Goal: Information Seeking & Learning: Learn about a topic

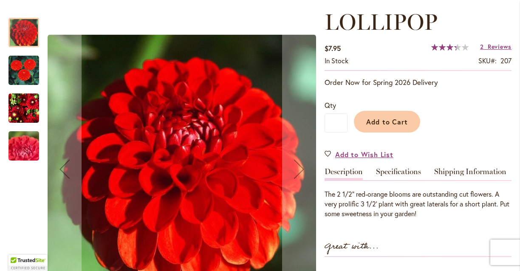
scroll to position [119, 0]
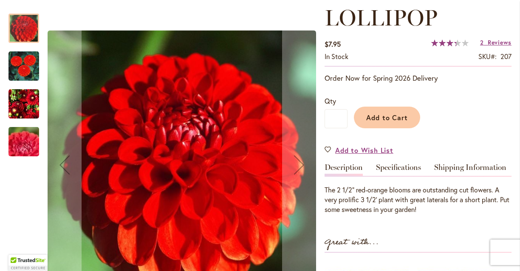
click at [31, 110] on img "LOLLIPOP" at bounding box center [23, 104] width 31 height 32
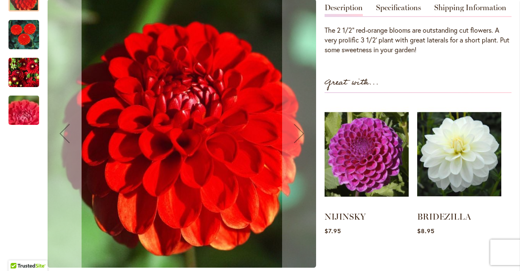
scroll to position [286, 0]
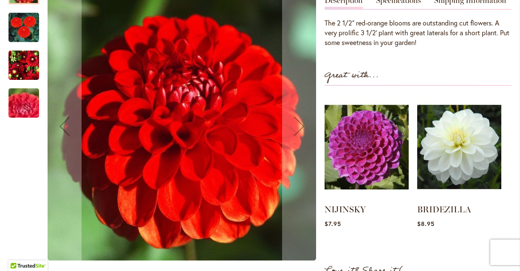
click at [27, 69] on img "LOLLIPOP" at bounding box center [23, 65] width 31 height 32
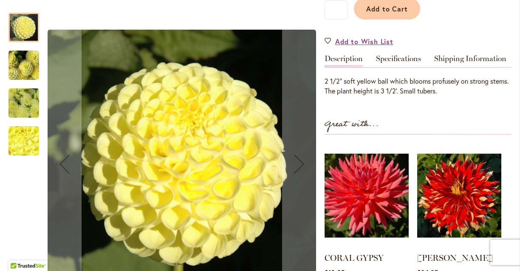
scroll to position [229, 0]
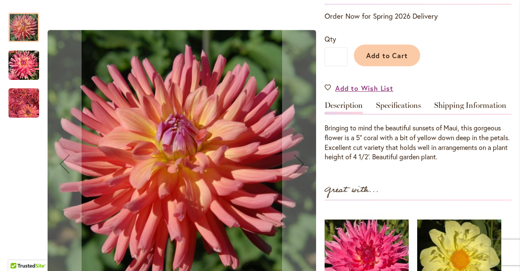
scroll to position [235, 0]
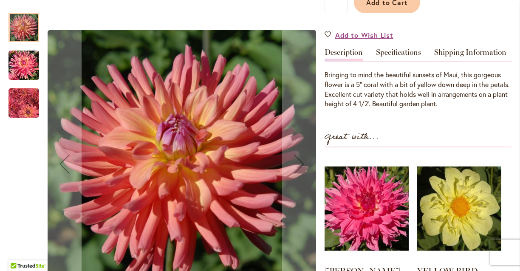
click at [25, 66] on img "MAUI" at bounding box center [23, 65] width 31 height 32
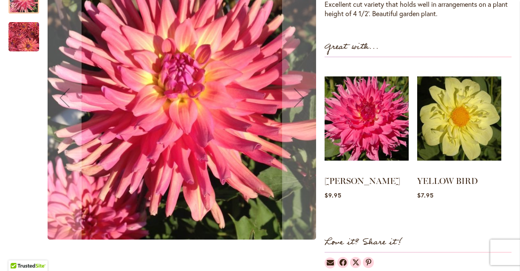
scroll to position [321, 0]
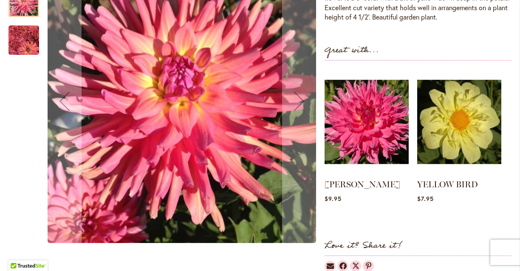
click at [20, 42] on img "MAUI" at bounding box center [23, 39] width 31 height 31
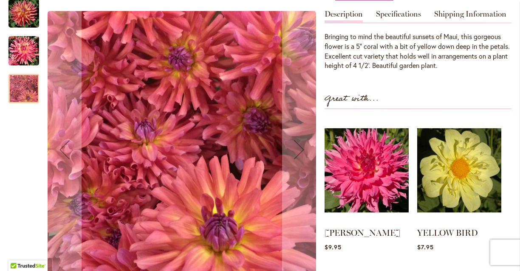
scroll to position [272, 0]
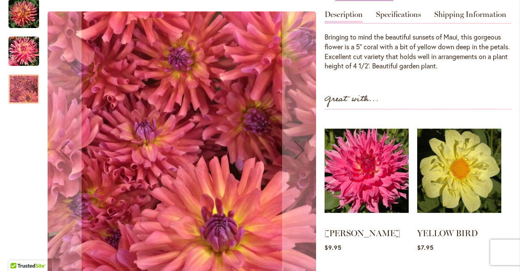
click at [24, 13] on img "MAUI" at bounding box center [23, 13] width 31 height 31
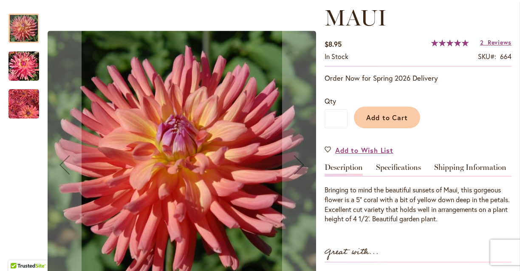
scroll to position [0, 0]
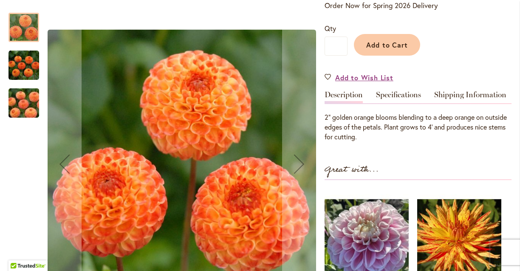
scroll to position [217, 0]
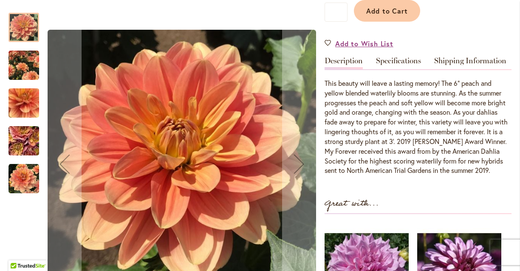
scroll to position [227, 0]
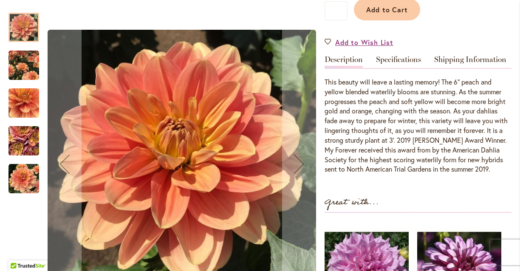
click at [22, 71] on img "MY FOREVER" at bounding box center [23, 65] width 31 height 38
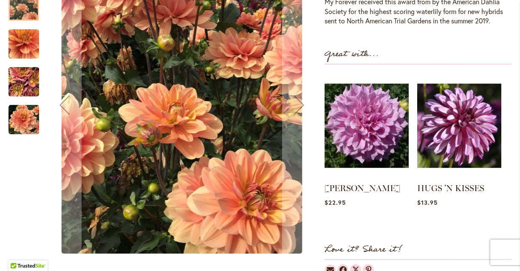
scroll to position [373, 0]
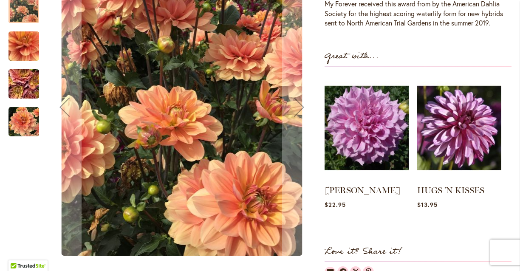
click at [23, 119] on img "MY FOREVER" at bounding box center [23, 121] width 31 height 31
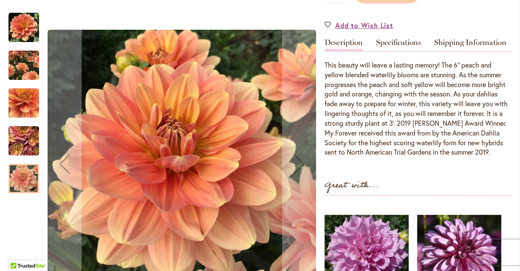
scroll to position [245, 0]
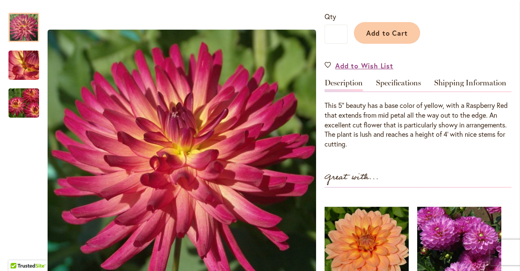
scroll to position [228, 0]
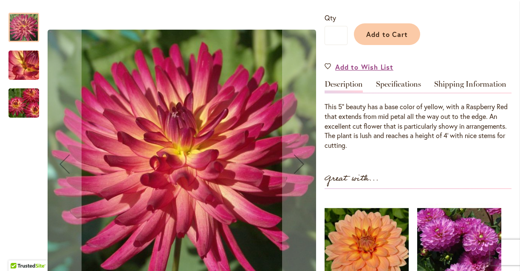
click at [25, 93] on img "MACALISTER'S PRIDE" at bounding box center [23, 103] width 61 height 41
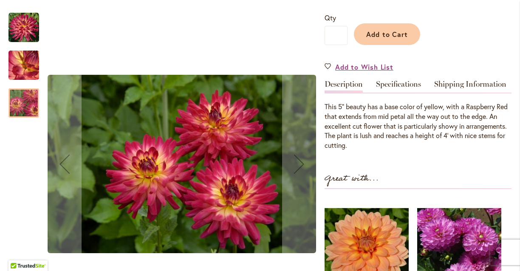
click at [26, 30] on img "MACALISTER'S PRIDE" at bounding box center [23, 27] width 31 height 31
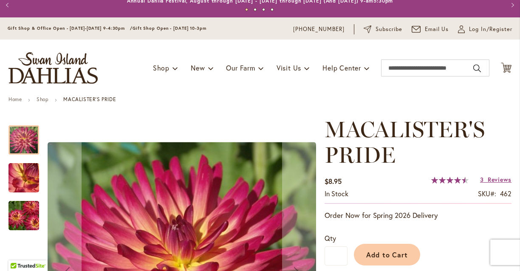
scroll to position [0, 0]
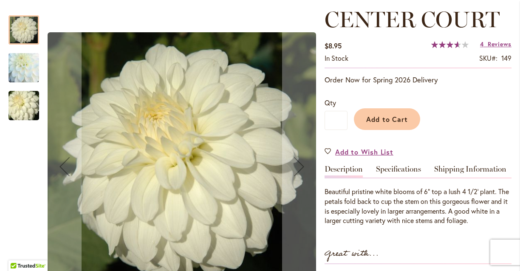
scroll to position [122, 0]
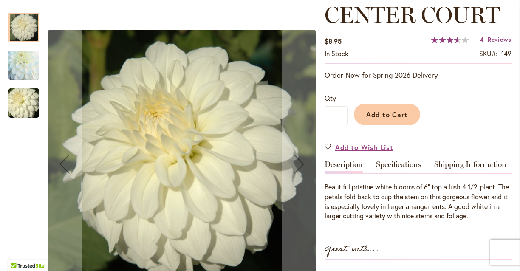
click at [25, 107] on img "CENTER COURT" at bounding box center [23, 103] width 61 height 41
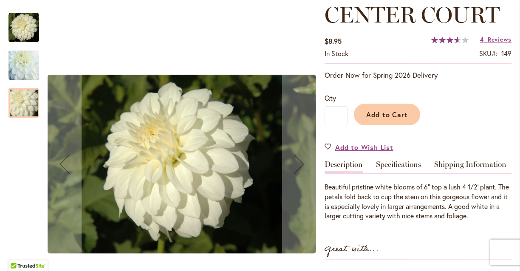
click at [23, 72] on img "CENTER COURT" at bounding box center [23, 65] width 61 height 59
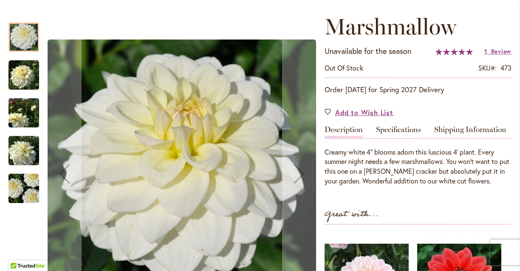
scroll to position [112, 0]
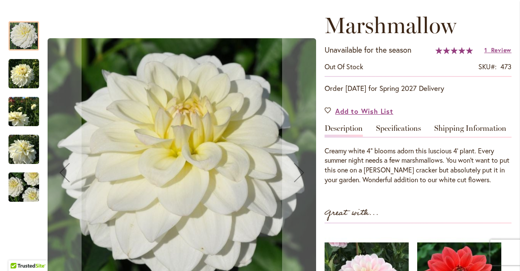
click at [28, 73] on img "Marshmallow" at bounding box center [23, 74] width 31 height 31
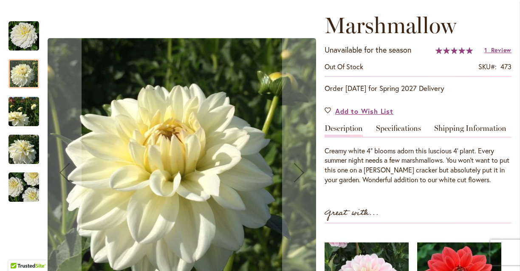
click at [22, 177] on img "Marshmallow" at bounding box center [23, 187] width 61 height 41
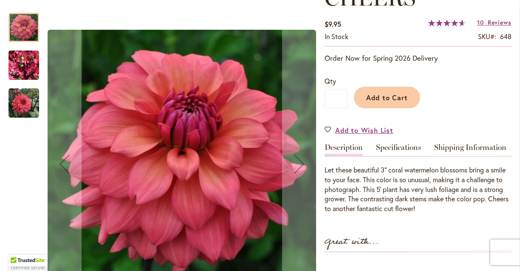
scroll to position [141, 0]
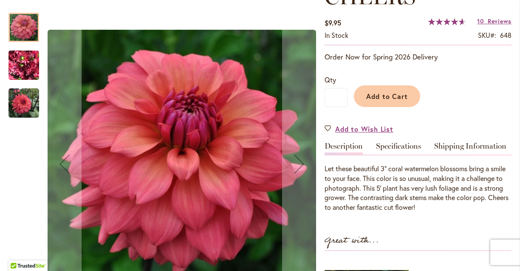
click at [19, 107] on img "CHEERS" at bounding box center [23, 103] width 31 height 31
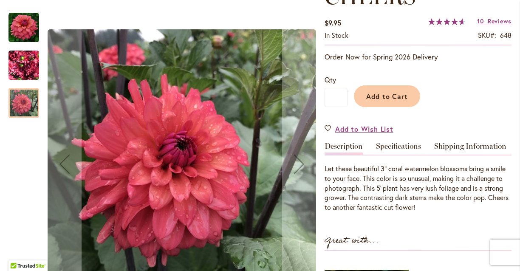
scroll to position [0, 0]
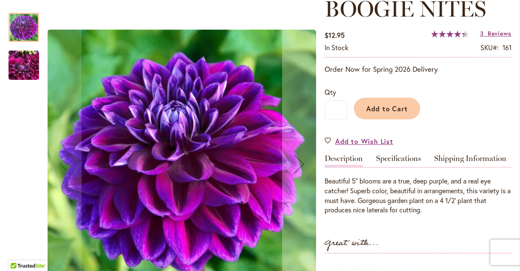
scroll to position [131, 0]
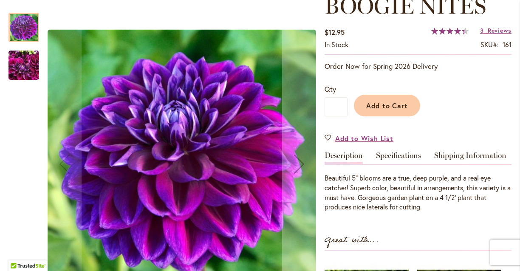
click at [24, 65] on img "BOOGIE NITES" at bounding box center [23, 65] width 31 height 41
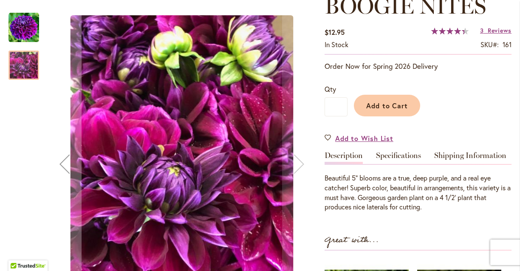
click at [20, 23] on img "BOOGIE NITES" at bounding box center [23, 27] width 31 height 31
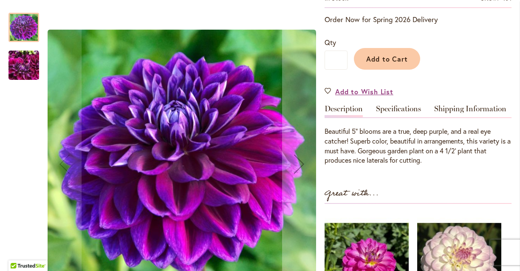
scroll to position [179, 0]
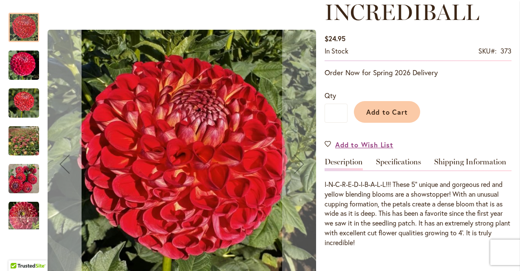
scroll to position [127, 0]
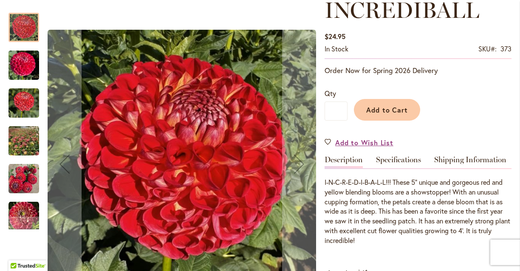
click at [29, 103] on img "INCREDIBALL" at bounding box center [23, 103] width 31 height 31
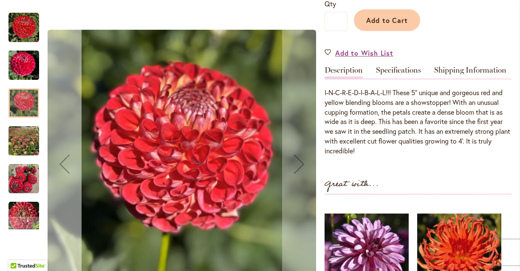
scroll to position [221, 0]
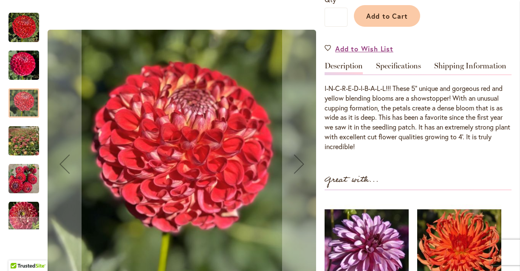
click at [26, 178] on img "INCREDIBALL" at bounding box center [23, 179] width 31 height 31
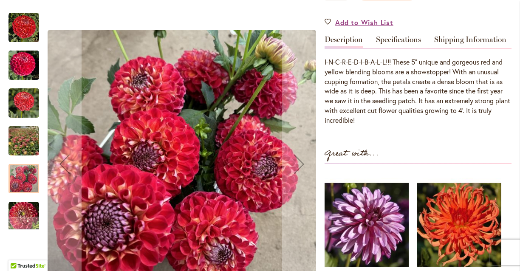
scroll to position [280, 0]
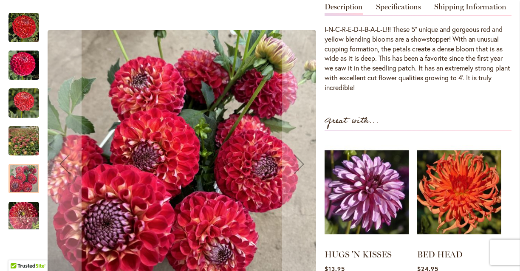
click at [23, 147] on img "INCREDIBALL" at bounding box center [24, 141] width 60 height 59
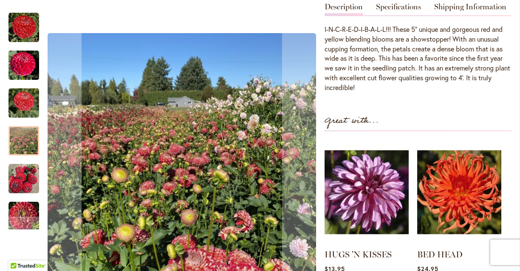
click at [27, 115] on img "INCREDIBALL" at bounding box center [23, 103] width 31 height 31
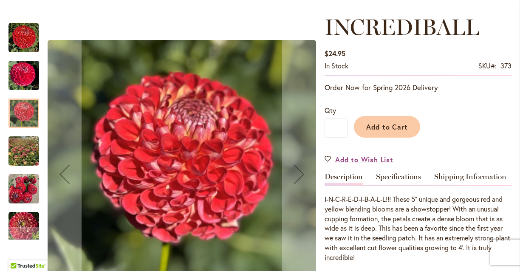
scroll to position [0, 0]
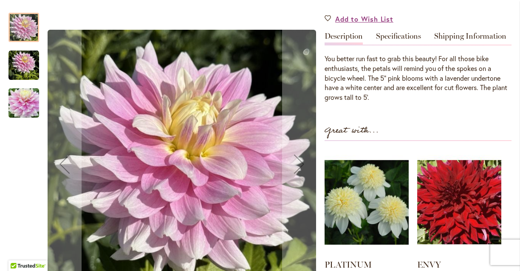
scroll to position [255, 0]
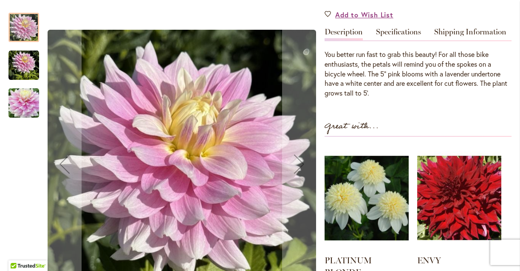
click at [26, 70] on img "PETAL FASTER" at bounding box center [23, 65] width 31 height 31
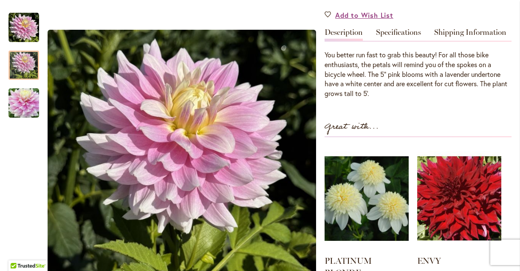
scroll to position [249, 0]
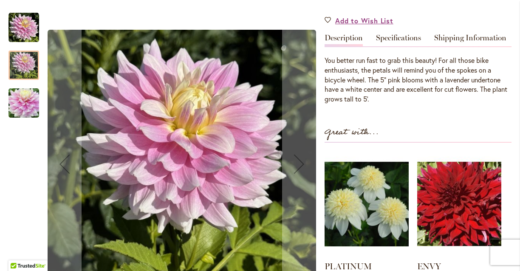
click at [25, 103] on img "Petal Faster" at bounding box center [23, 103] width 31 height 41
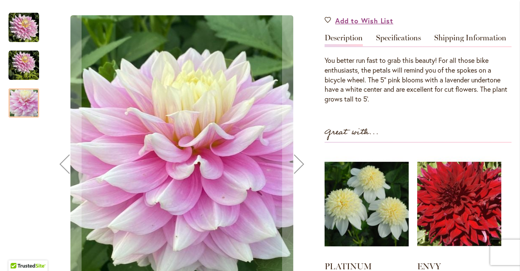
click at [23, 23] on img "PETAL FASTER" at bounding box center [23, 27] width 31 height 31
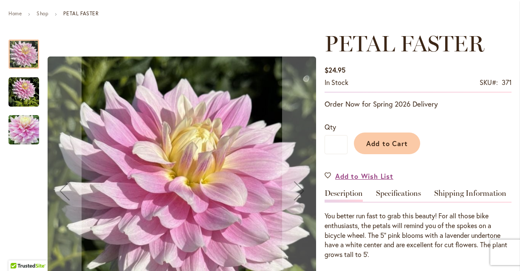
scroll to position [0, 0]
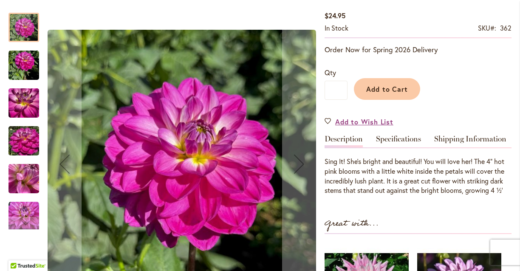
scroll to position [149, 0]
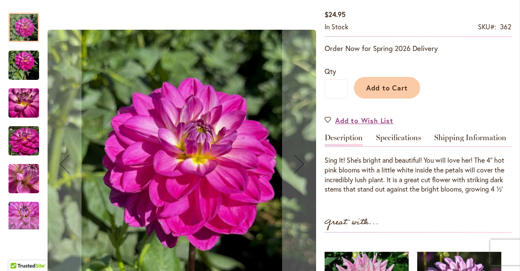
click at [27, 112] on img "HOT TO GO" at bounding box center [23, 103] width 31 height 41
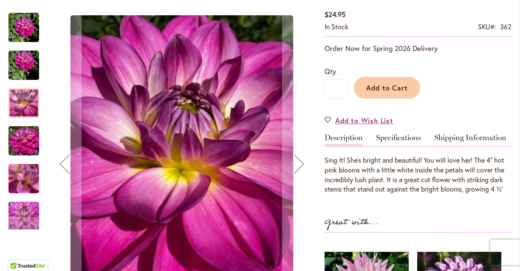
click at [27, 150] on img "HOT TO GO" at bounding box center [23, 141] width 31 height 41
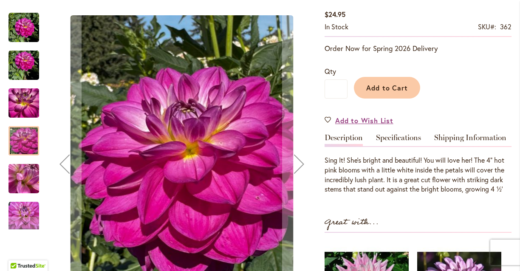
click at [26, 26] on img "HOT TO GO" at bounding box center [23, 27] width 31 height 31
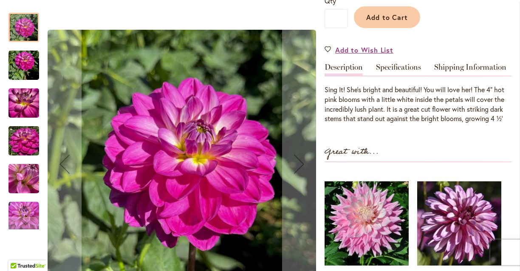
scroll to position [0, 0]
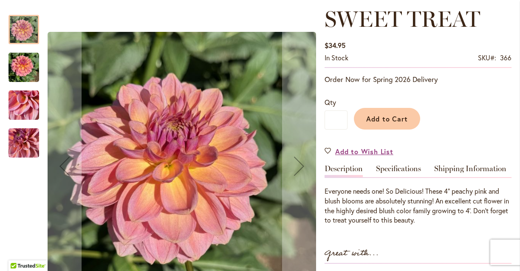
scroll to position [122, 0]
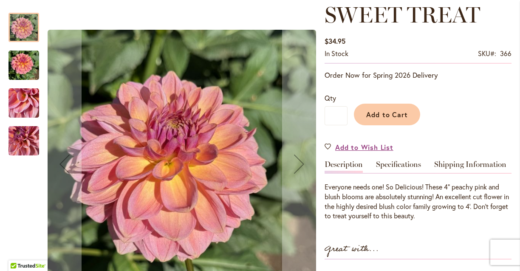
click at [25, 64] on img "SWEET TREAT" at bounding box center [23, 65] width 31 height 41
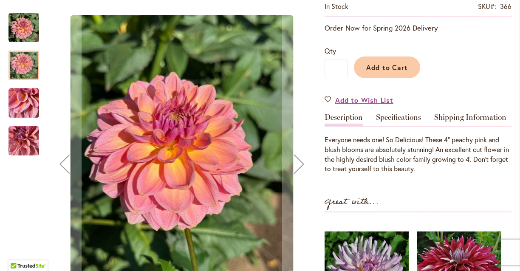
scroll to position [0, 0]
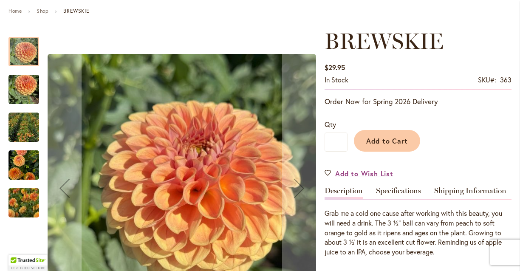
scroll to position [99, 0]
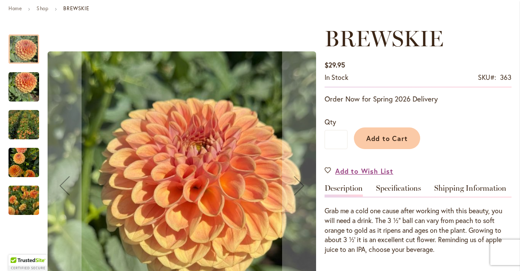
click at [22, 164] on img "BREWSKIE" at bounding box center [23, 163] width 31 height 32
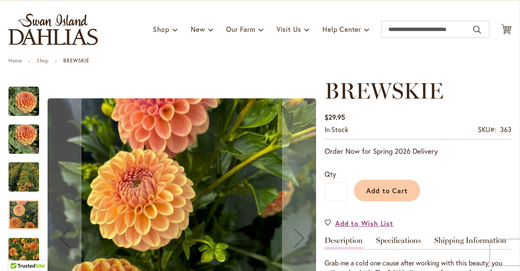
scroll to position [0, 0]
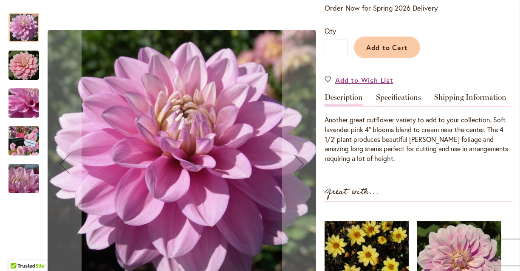
scroll to position [190, 0]
click at [27, 135] on img "HEATHER FEATHER" at bounding box center [23, 141] width 61 height 46
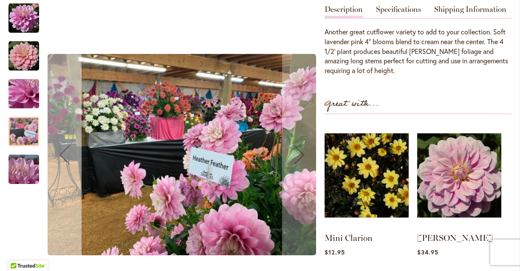
scroll to position [278, 0]
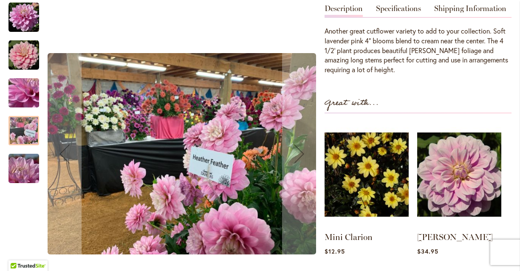
click at [24, 68] on img "HEATHER FEATHER" at bounding box center [23, 55] width 31 height 31
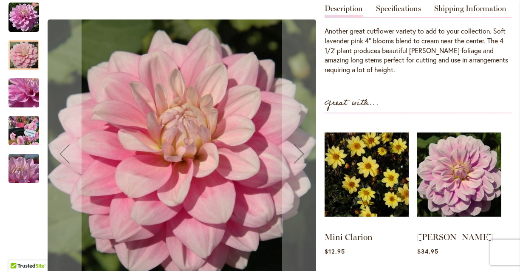
click at [23, 26] on img "HEATHER FEATHER" at bounding box center [23, 17] width 31 height 31
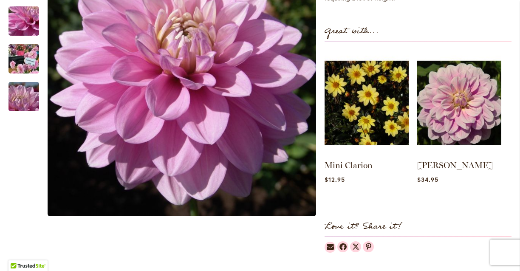
scroll to position [0, 0]
